Goal: Task Accomplishment & Management: Manage account settings

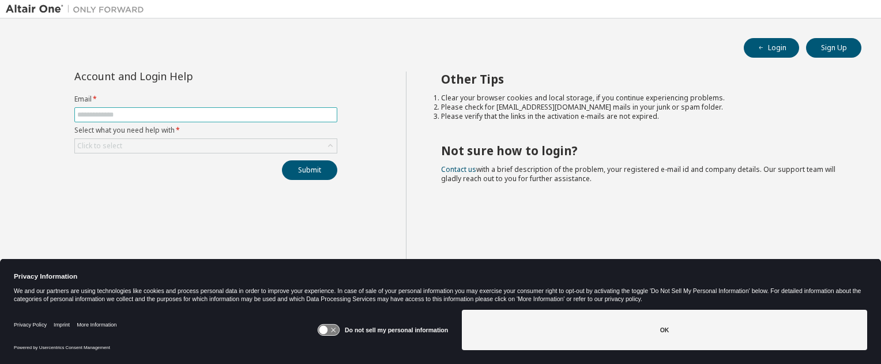
click at [246, 117] on input "text" at bounding box center [205, 114] width 257 height 9
type input "**********"
click at [325, 177] on button "Submit" at bounding box center [309, 170] width 55 height 20
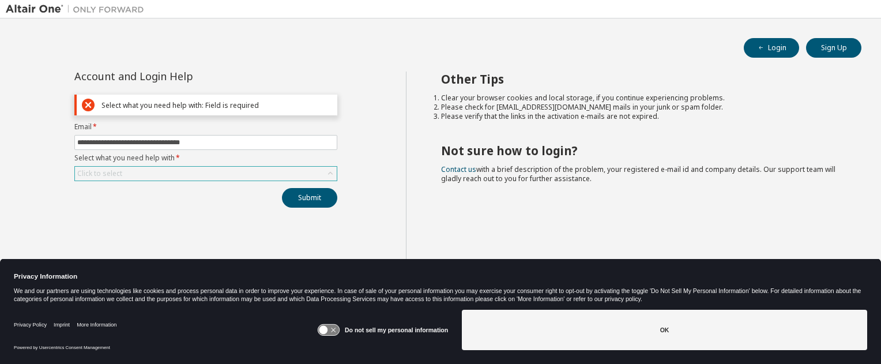
click at [323, 176] on div "Click to select" at bounding box center [206, 174] width 262 height 14
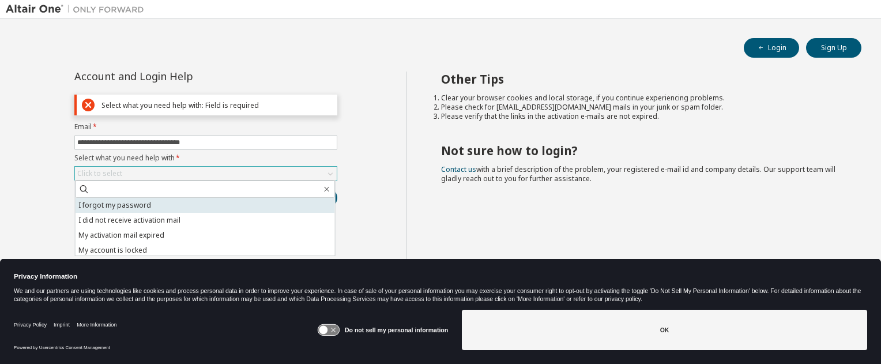
click at [297, 202] on li "I forgot my password" at bounding box center [205, 205] width 259 height 15
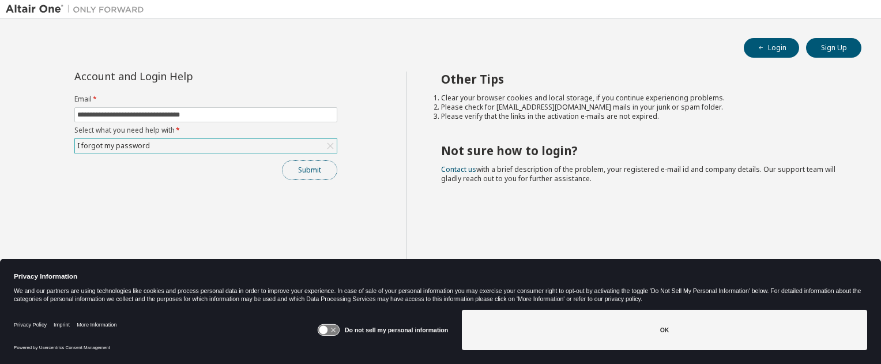
click at [317, 166] on button "Submit" at bounding box center [309, 170] width 55 height 20
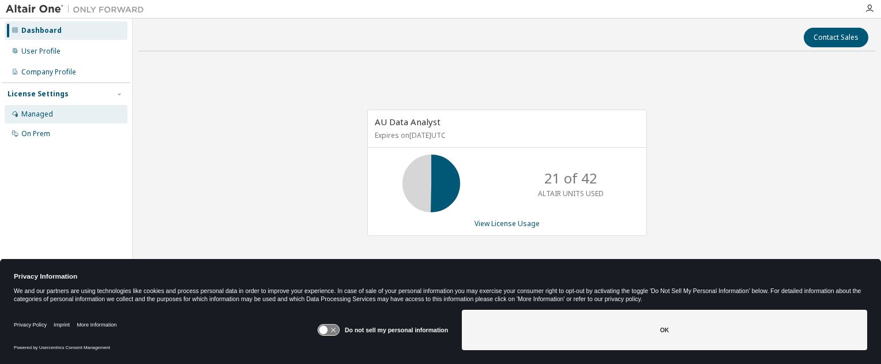
click at [44, 114] on div "Managed" at bounding box center [37, 114] width 32 height 9
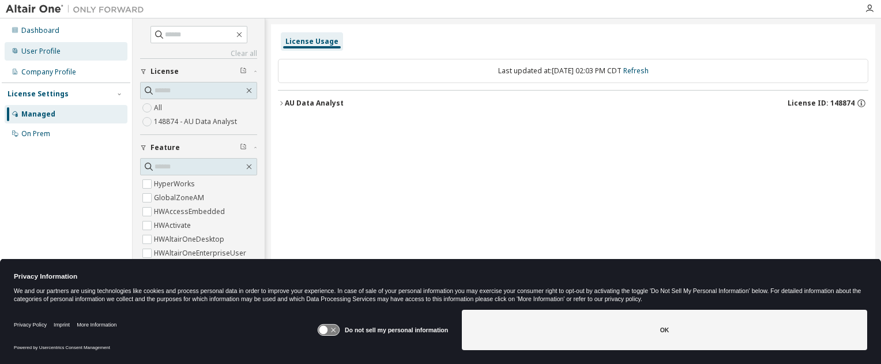
click at [24, 53] on div "User Profile" at bounding box center [40, 51] width 39 height 9
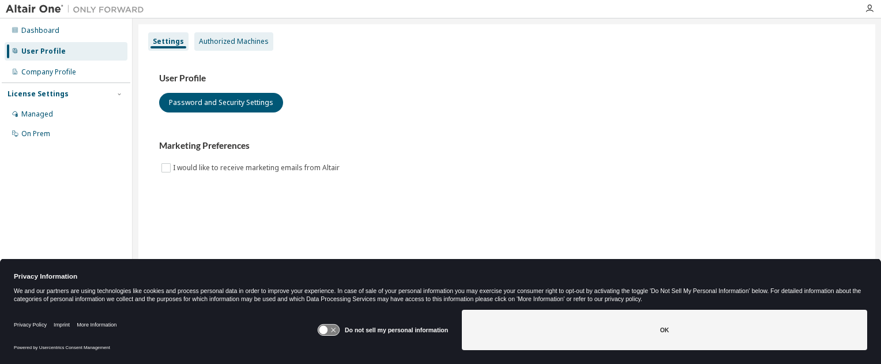
click at [219, 46] on div "Authorized Machines" at bounding box center [234, 41] width 70 height 9
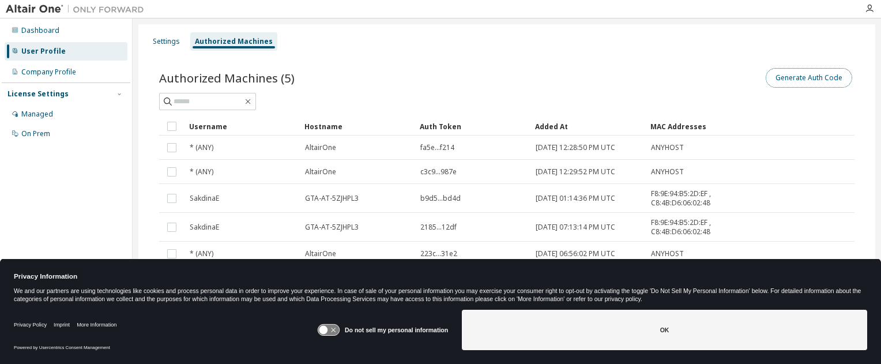
click at [781, 78] on button "Generate Auth Code" at bounding box center [809, 78] width 86 height 20
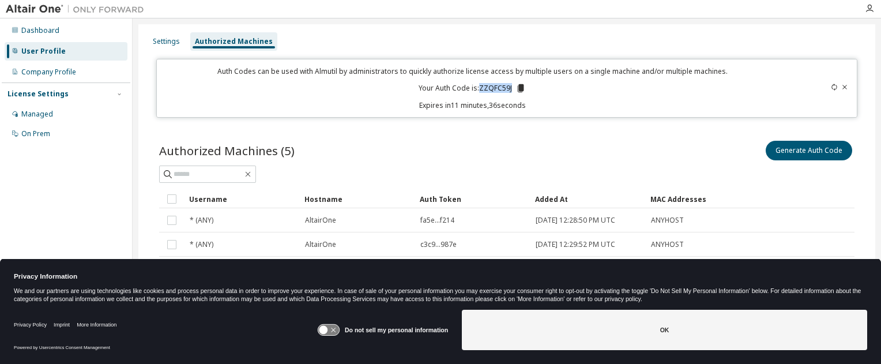
drag, startPoint x: 477, startPoint y: 87, endPoint x: 508, endPoint y: 86, distance: 30.6
click at [508, 86] on p "Your Auth Code is: ZZQFC59J" at bounding box center [472, 88] width 107 height 10
copy p "ZZQFC59J"
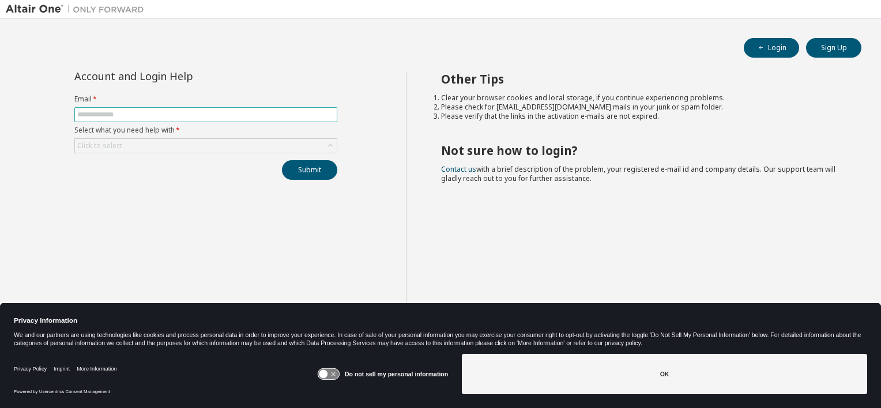
click at [173, 114] on input "text" at bounding box center [205, 114] width 257 height 9
click at [779, 48] on button "Login" at bounding box center [771, 48] width 55 height 20
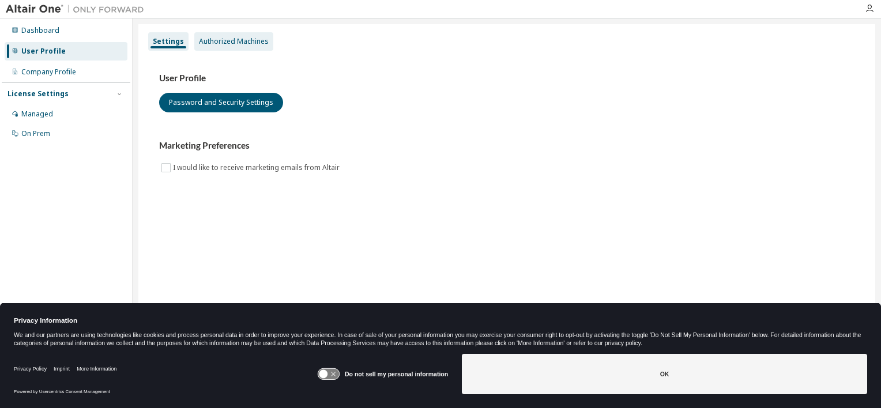
click at [227, 42] on div "Authorized Machines" at bounding box center [234, 41] width 70 height 9
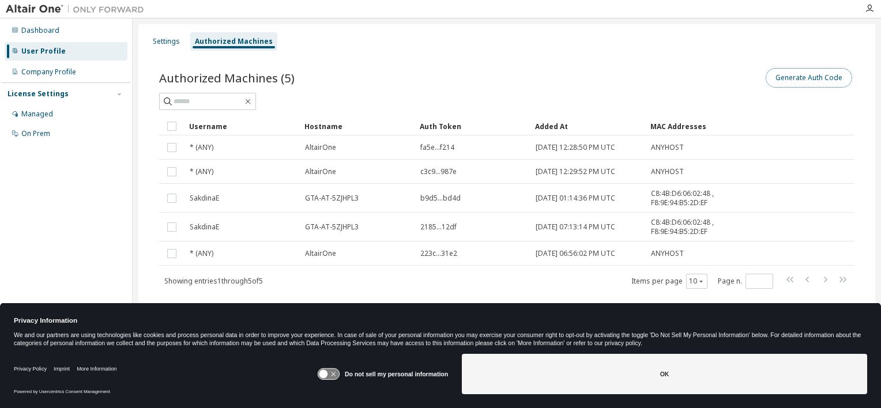
click at [812, 76] on button "Generate Auth Code" at bounding box center [809, 78] width 86 height 20
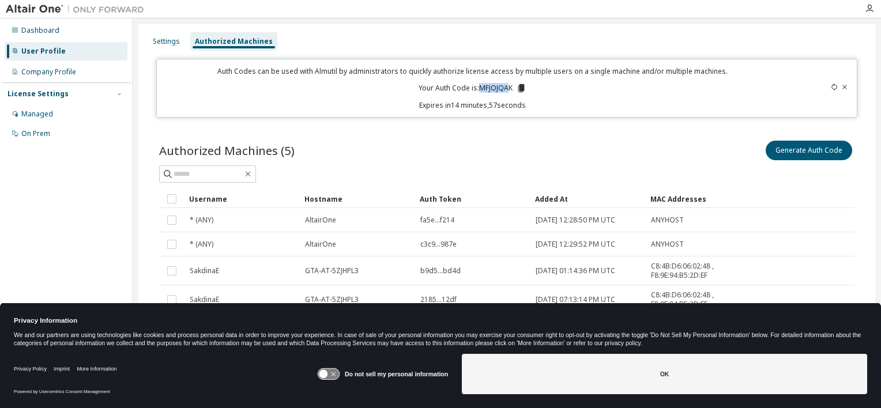
drag, startPoint x: 478, startPoint y: 86, endPoint x: 504, endPoint y: 90, distance: 26.7
click at [504, 90] on p "Your Auth Code is: MFJOJQAK" at bounding box center [473, 88] width 108 height 10
click at [519, 84] on icon at bounding box center [521, 88] width 6 height 8
drag, startPoint x: 478, startPoint y: 89, endPoint x: 510, endPoint y: 90, distance: 31.7
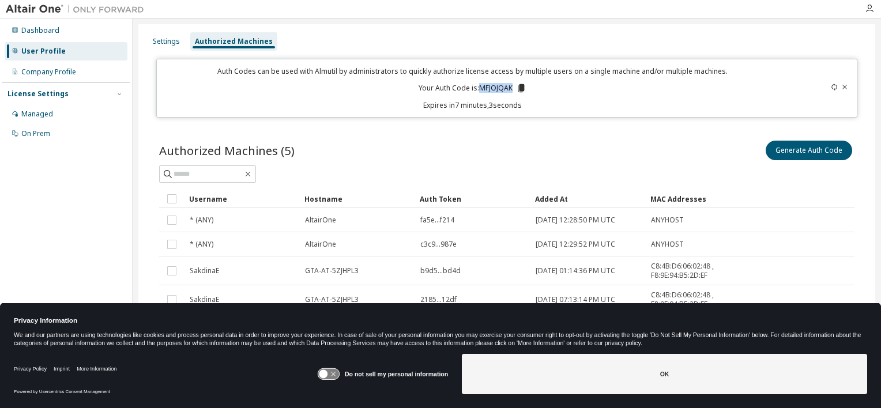
click at [510, 90] on p "Your Auth Code is: MFJOJQAK" at bounding box center [473, 88] width 108 height 10
copy p "MFJOJQAK"
click at [504, 94] on div "Auth Codes can be used with Almutil by administrators to quickly authorize lice…" at bounding box center [472, 88] width 617 height 44
click at [517, 84] on icon at bounding box center [521, 88] width 10 height 10
click at [516, 90] on icon at bounding box center [521, 88] width 10 height 10
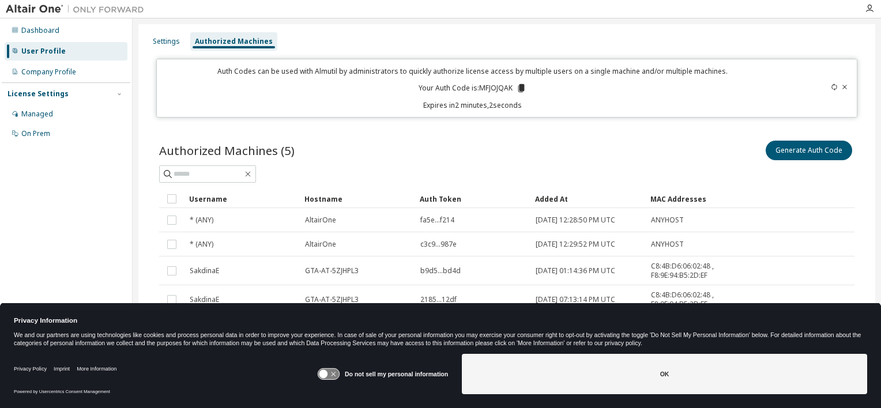
click at [183, 61] on div "Auth Codes can be used with Almutil by administrators to quickly authorize lice…" at bounding box center [506, 88] width 701 height 59
click at [831, 90] on icon at bounding box center [834, 87] width 7 height 7
click at [521, 88] on icon at bounding box center [521, 88] width 6 height 8
click at [517, 88] on icon at bounding box center [522, 88] width 10 height 10
click at [589, 119] on div "Settings Authorized Machines Auth Codes can be used with Almutil by administrat…" at bounding box center [506, 211] width 737 height 375
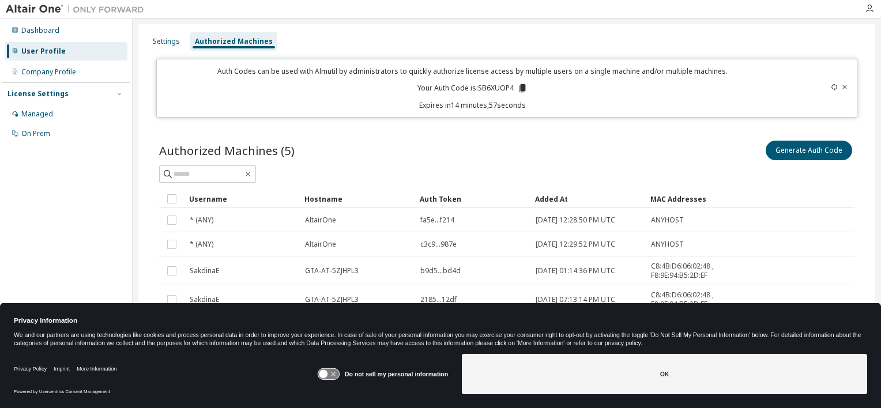
click at [519, 88] on icon at bounding box center [522, 88] width 6 height 8
click at [180, 81] on div "Auth Codes can be used with Almutil by administrators to quickly authorize lice…" at bounding box center [472, 88] width 617 height 44
click at [519, 90] on icon at bounding box center [522, 88] width 6 height 8
